Goal: Task Accomplishment & Management: Manage account settings

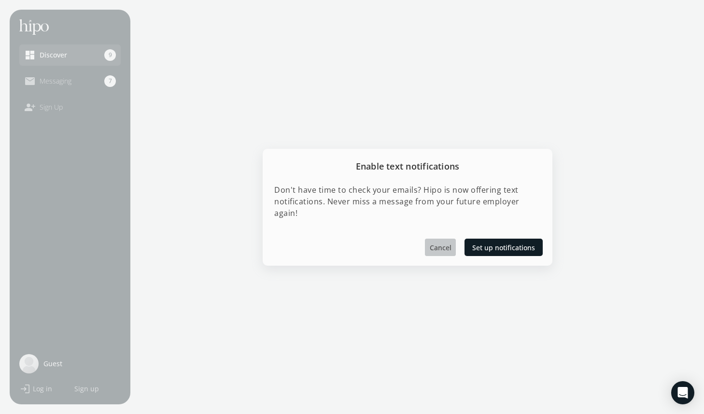
click at [445, 248] on span "Cancel" at bounding box center [441, 247] width 22 height 10
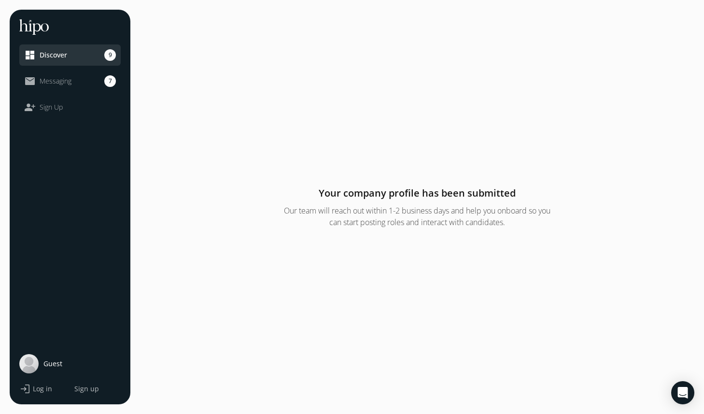
click at [65, 83] on span "Messaging" at bounding box center [56, 81] width 32 height 10
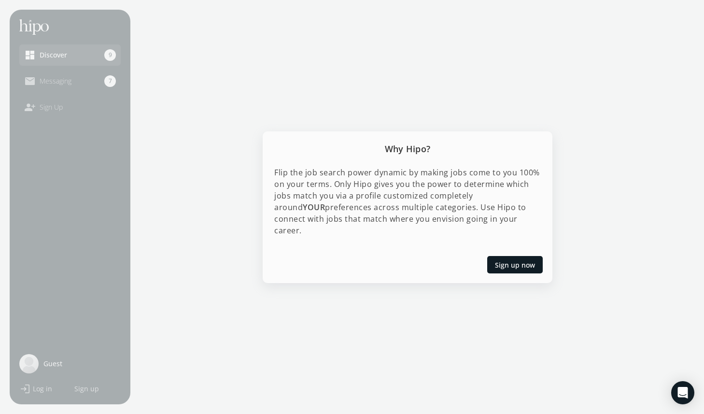
click at [159, 317] on div at bounding box center [352, 207] width 704 height 414
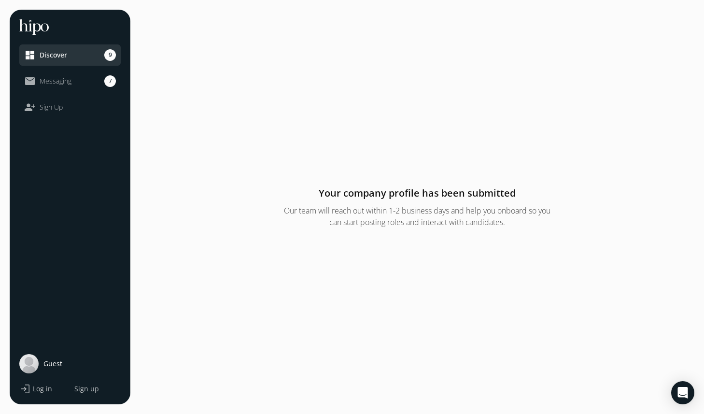
click at [35, 390] on span "Log in" at bounding box center [42, 389] width 19 height 10
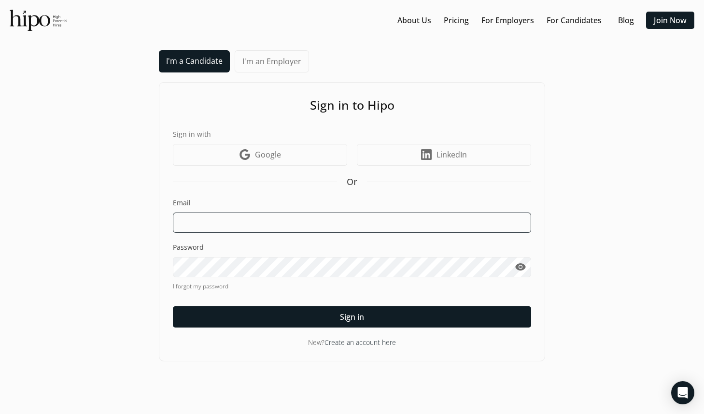
click at [237, 220] on input at bounding box center [352, 223] width 359 height 20
type input "[EMAIL_ADDRESS][PERSON_NAME][DOMAIN_NAME]"
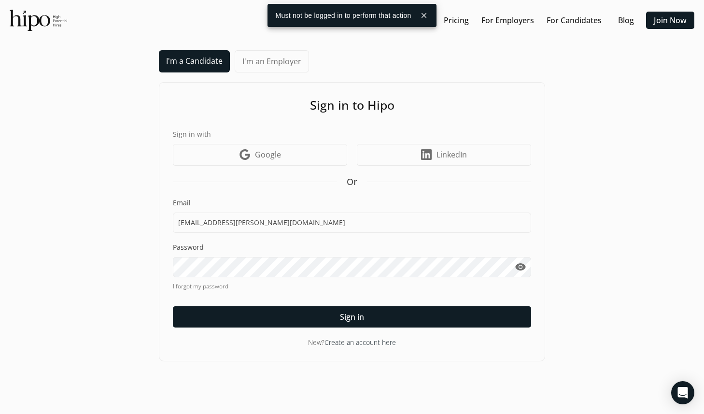
click at [263, 63] on link "I'm an Employer" at bounding box center [272, 61] width 74 height 22
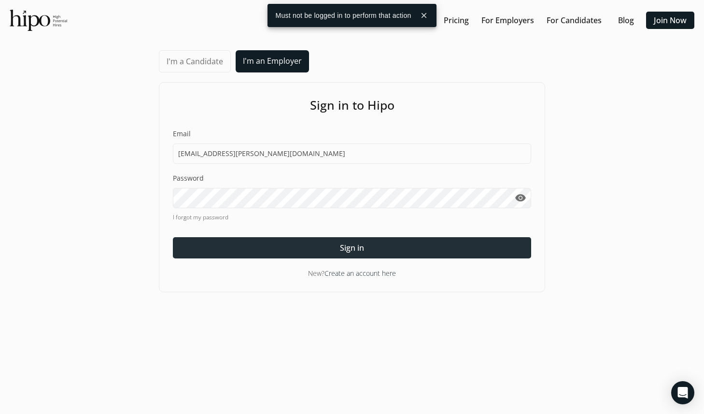
click at [232, 243] on div at bounding box center [352, 247] width 359 height 21
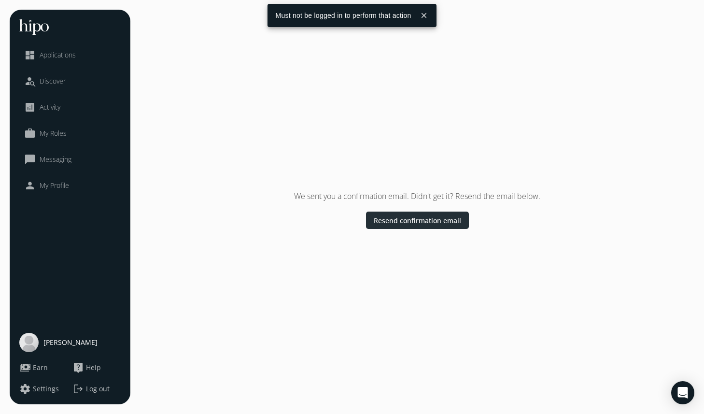
click at [420, 221] on span "Resend confirmation email" at bounding box center [417, 220] width 87 height 10
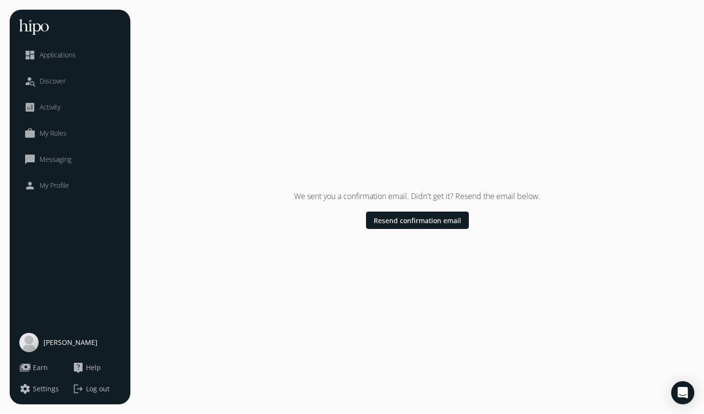
click at [48, 80] on span "Discover" at bounding box center [53, 81] width 26 height 10
click at [56, 82] on span "Discover" at bounding box center [53, 81] width 26 height 10
